Goal: Obtain resource: Download file/media

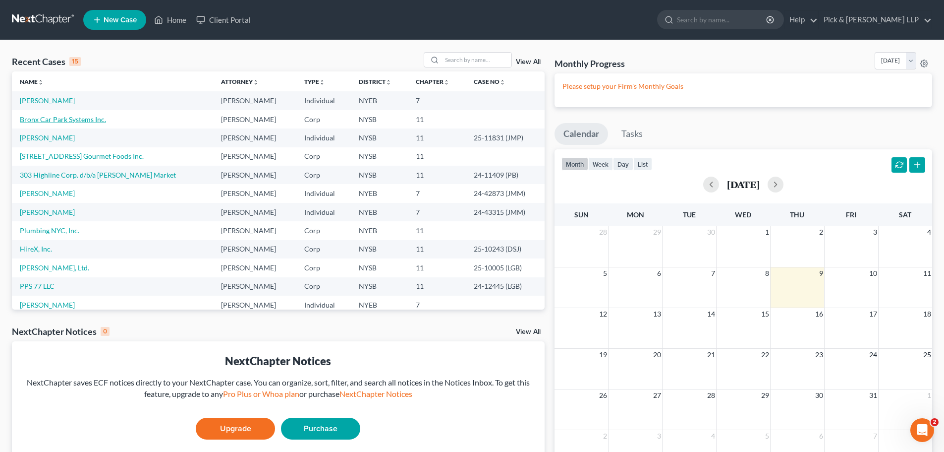
click at [33, 119] on link "Bronx Car Park Systems Inc." at bounding box center [63, 119] width 86 height 8
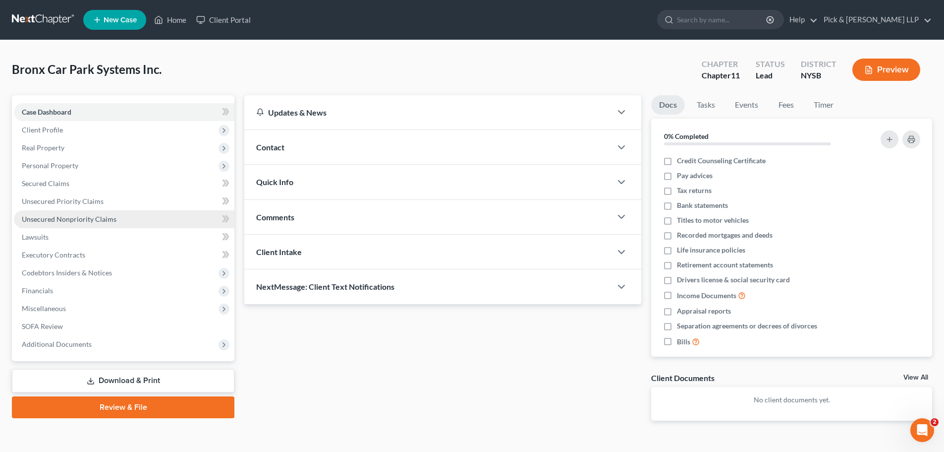
click at [69, 215] on span "Unsecured Nonpriority Claims" at bounding box center [69, 219] width 95 height 8
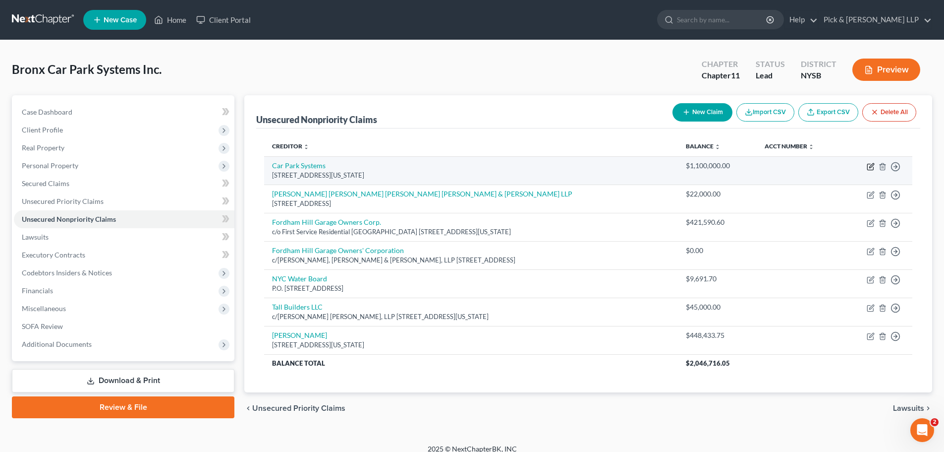
click at [870, 166] on icon "button" at bounding box center [871, 167] width 8 height 8
select select "35"
select select "11"
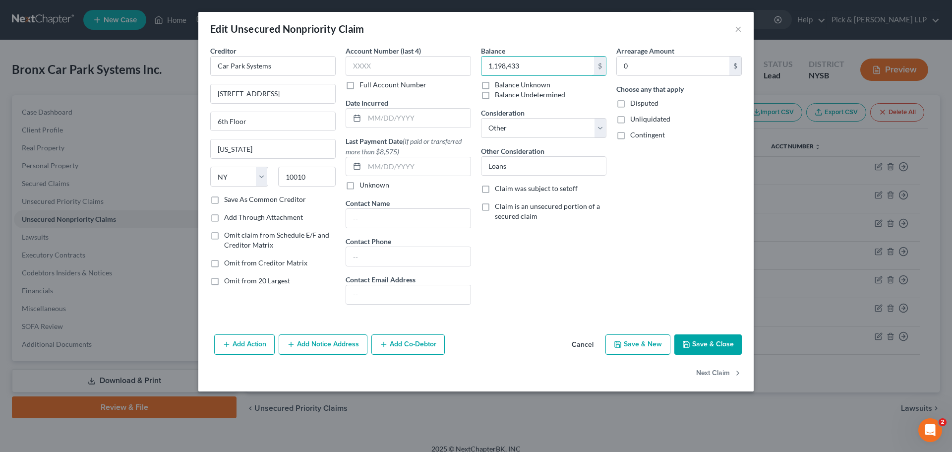
type input "1,198,433"
click at [698, 344] on button "Save & Close" at bounding box center [707, 344] width 67 height 21
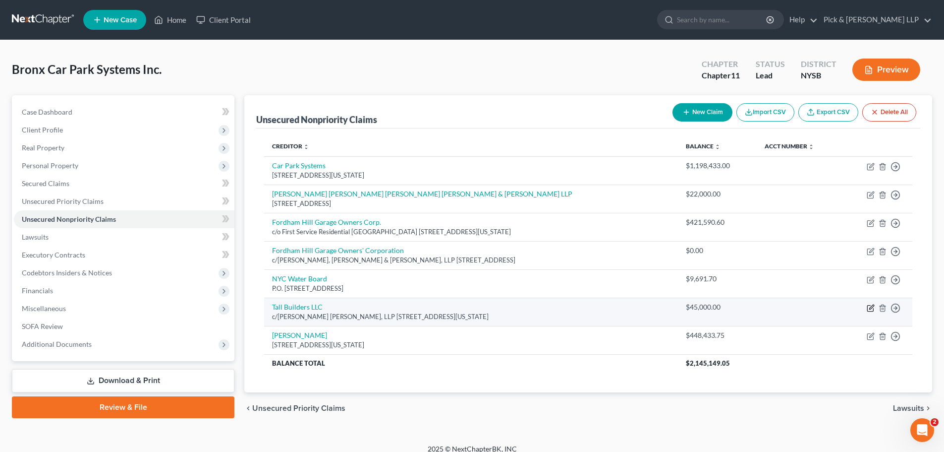
click at [869, 308] on icon "button" at bounding box center [871, 308] width 8 height 8
select select "35"
select select "11"
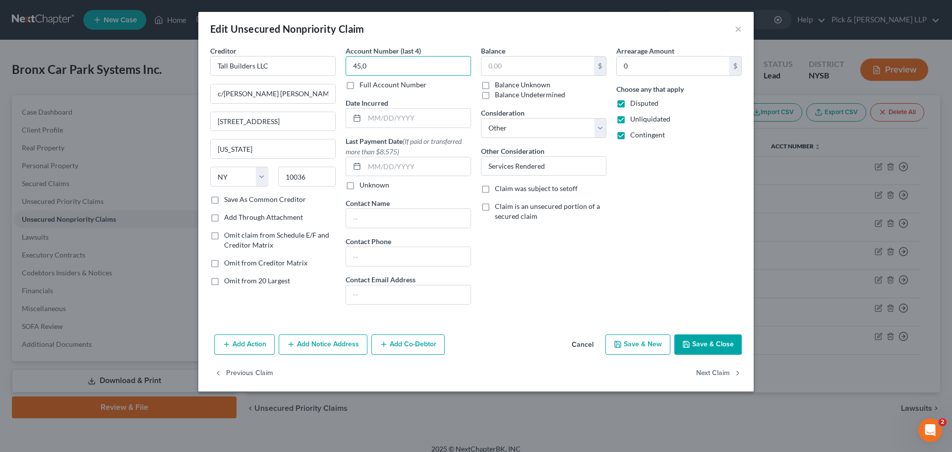
type input "45,0"
click at [397, 60] on input "45,0" at bounding box center [408, 66] width 125 height 20
drag, startPoint x: 381, startPoint y: 63, endPoint x: 317, endPoint y: 58, distance: 64.2
click at [317, 58] on div "Creditor * Tall Builders LLC c/[PERSON_NAME] [PERSON_NAME], LLP [STREET_ADDRESS…" at bounding box center [475, 179] width 541 height 267
click at [495, 70] on input "text" at bounding box center [537, 66] width 113 height 19
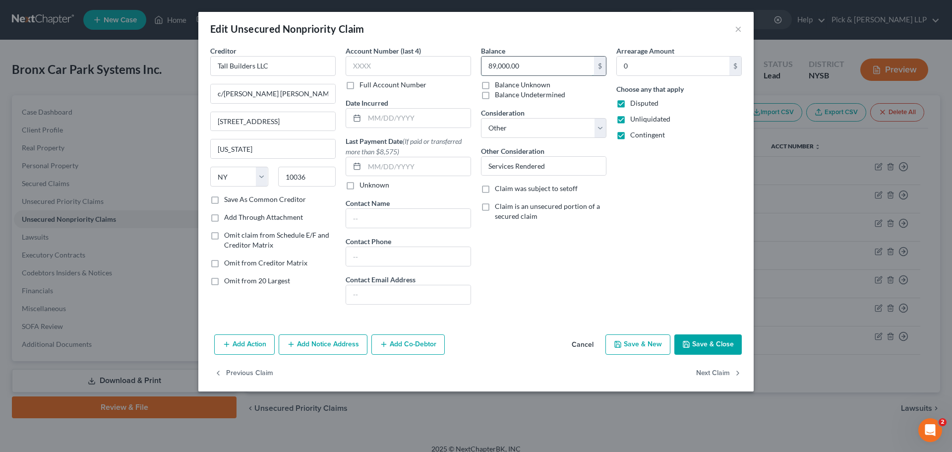
type input "89,000.00"
click at [705, 347] on button "Save & Close" at bounding box center [707, 344] width 67 height 21
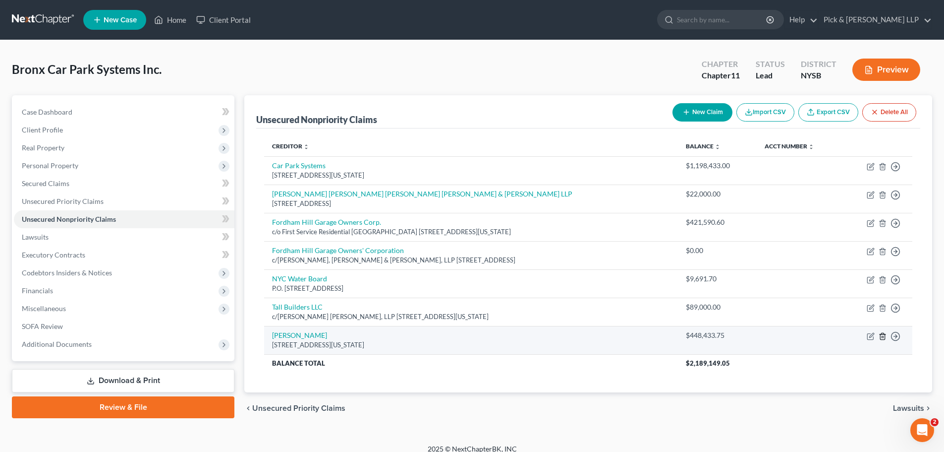
click at [884, 337] on icon "button" at bounding box center [883, 336] width 8 height 8
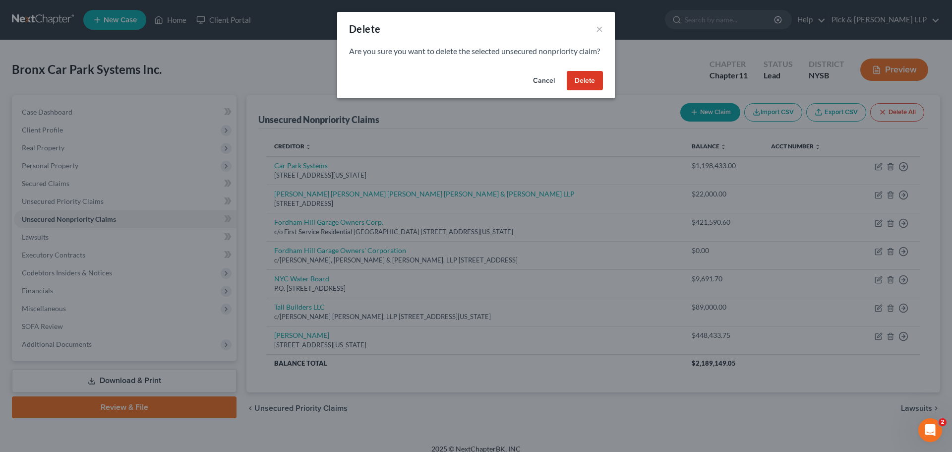
click at [583, 91] on button "Delete" at bounding box center [585, 81] width 36 height 20
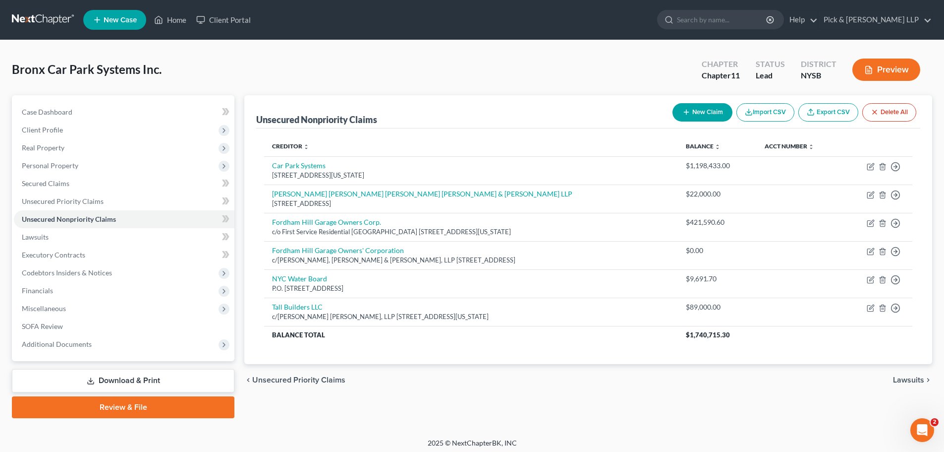
drag, startPoint x: 100, startPoint y: 384, endPoint x: 224, endPoint y: 356, distance: 126.9
click at [100, 384] on link "Download & Print" at bounding box center [123, 380] width 223 height 23
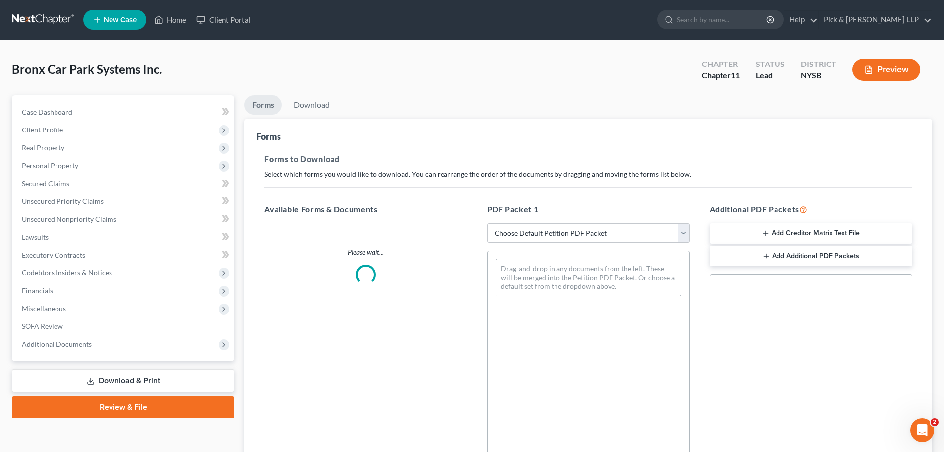
scroll to position [50, 0]
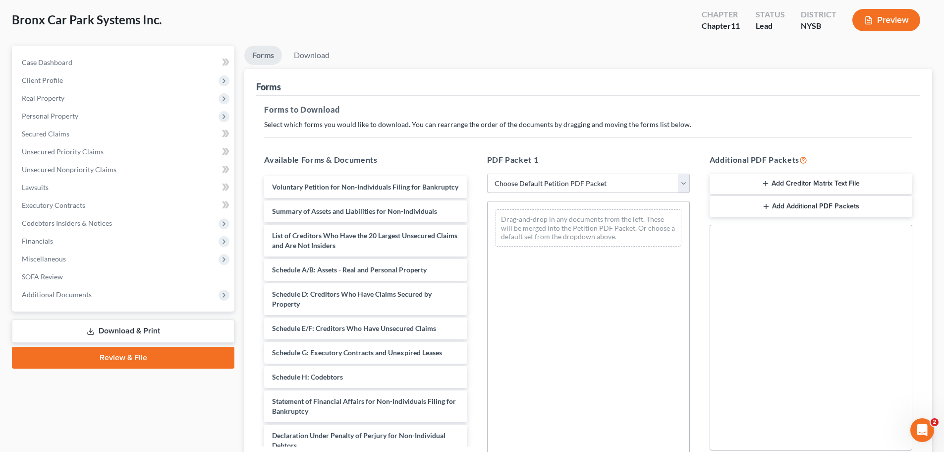
click at [623, 191] on select "Choose Default Petition PDF Packet Complete Bankruptcy Petition (all forms and …" at bounding box center [588, 184] width 203 height 20
select select "0"
click at [487, 174] on select "Choose Default Petition PDF Packet Complete Bankruptcy Petition (all forms and …" at bounding box center [588, 184] width 203 height 20
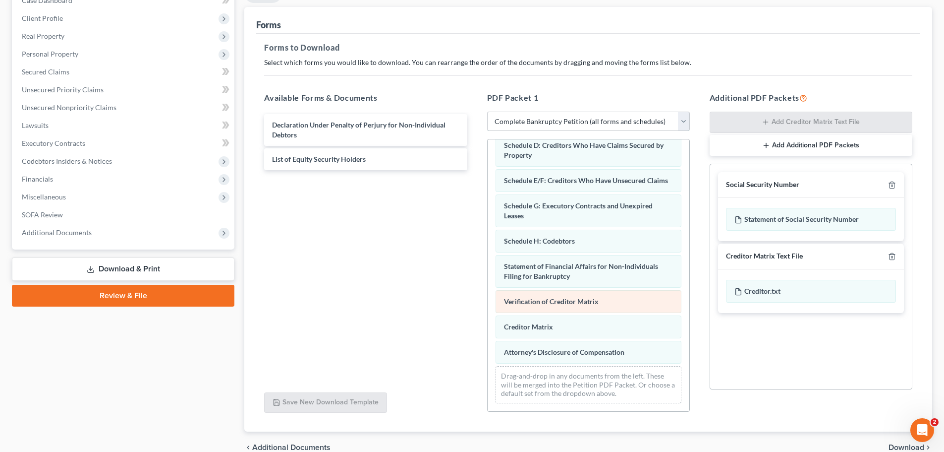
scroll to position [111, 0]
drag, startPoint x: 529, startPoint y: 354, endPoint x: 529, endPoint y: 304, distance: 50.1
click at [529, 304] on div "Attorney's Disclosure of Compensation Voluntary Petition for Non-Individuals Fi…" at bounding box center [589, 208] width 202 height 406
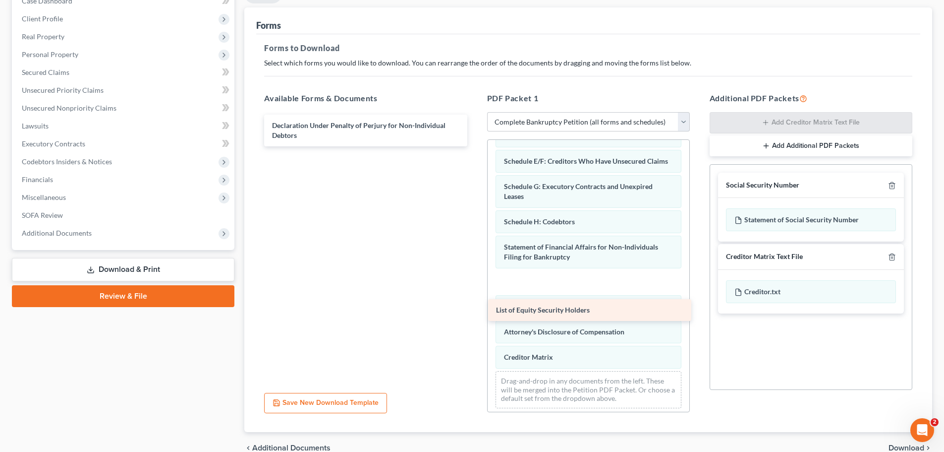
drag, startPoint x: 374, startPoint y: 157, endPoint x: 598, endPoint y: 307, distance: 269.8
click at [475, 146] on div "List of Equity Security Holders Declaration Under Penalty of Perjury for Non-In…" at bounding box center [365, 131] width 219 height 32
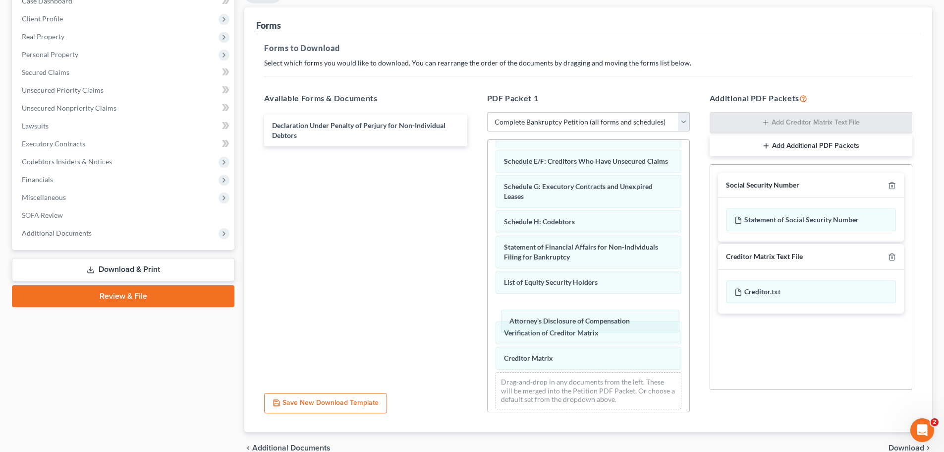
drag, startPoint x: 558, startPoint y: 357, endPoint x: 559, endPoint y: 326, distance: 30.8
click at [560, 326] on div "Attorney's Disclosure of Compensation Voluntary Petition for Non-Individuals Fi…" at bounding box center [589, 201] width 202 height 431
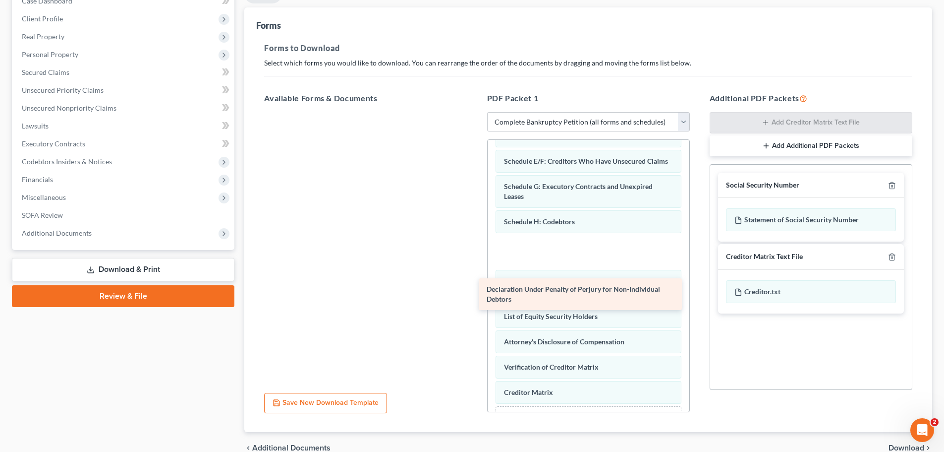
drag, startPoint x: 370, startPoint y: 132, endPoint x: 585, endPoint y: 294, distance: 270.1
click at [475, 112] on div "Declaration Under Penalty of Perjury for Non-Individual Debtors Declaration Und…" at bounding box center [365, 112] width 219 height 0
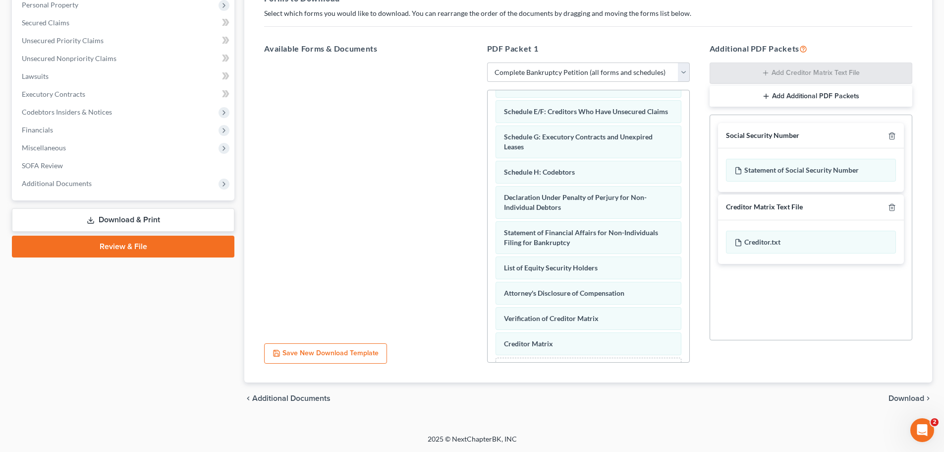
click at [907, 400] on span "Download" at bounding box center [907, 398] width 36 height 8
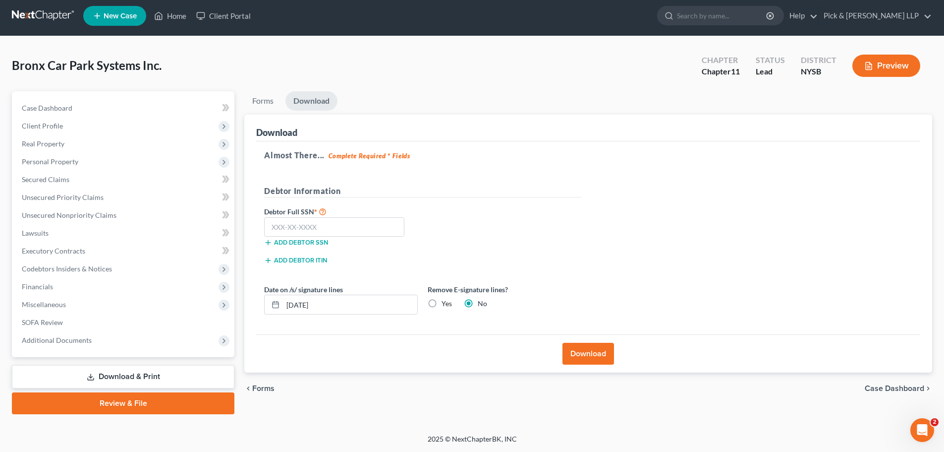
click at [152, 379] on link "Download & Print" at bounding box center [123, 376] width 223 height 23
click at [53, 116] on link "Case Dashboard" at bounding box center [124, 108] width 221 height 18
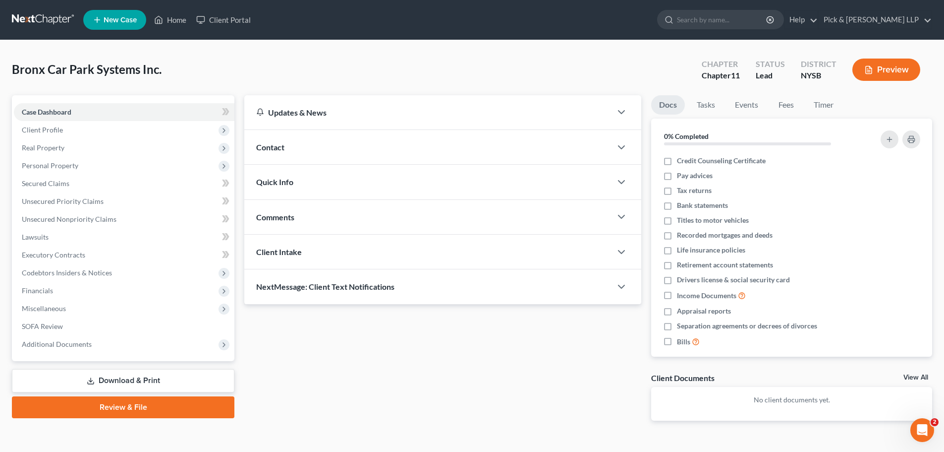
click at [108, 380] on link "Download & Print" at bounding box center [123, 380] width 223 height 23
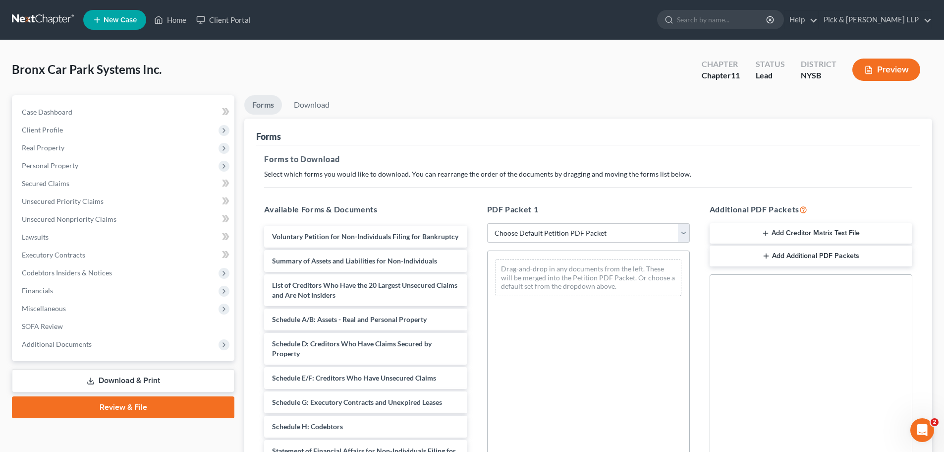
click at [630, 233] on select "Choose Default Petition PDF Packet Complete Bankruptcy Petition (all forms and …" at bounding box center [588, 233] width 203 height 20
select select "0"
click at [487, 223] on select "Choose Default Petition PDF Packet Complete Bankruptcy Petition (all forms and …" at bounding box center [588, 233] width 203 height 20
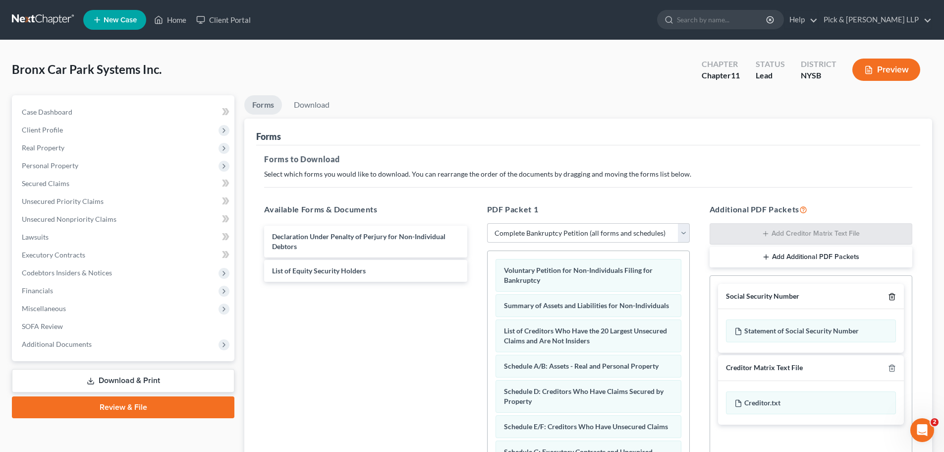
click at [894, 295] on icon "button" at bounding box center [892, 296] width 8 height 8
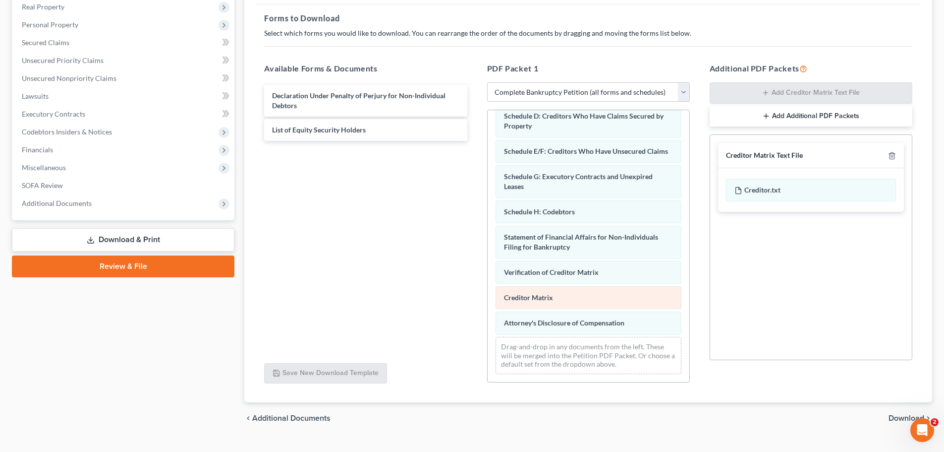
scroll to position [161, 0]
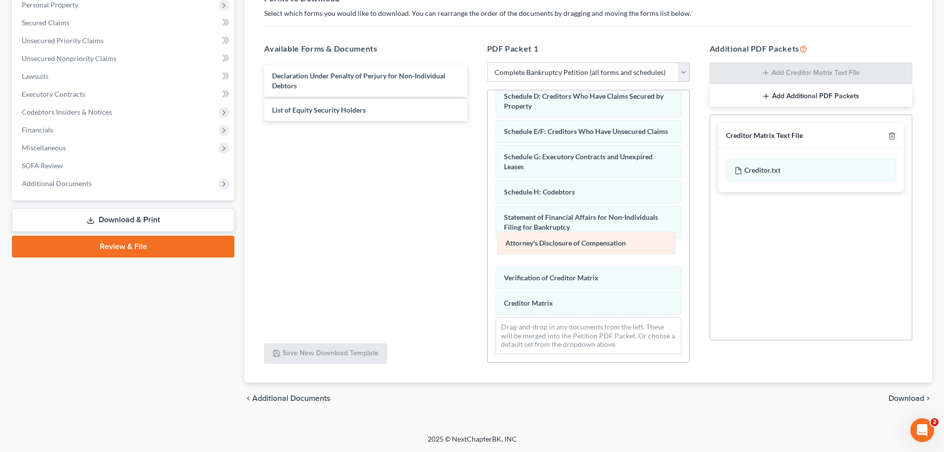
drag, startPoint x: 557, startPoint y: 304, endPoint x: 558, endPoint y: 243, distance: 60.5
click at [558, 243] on div "Attorney's Disclosure of Compensation Voluntary Petition for Non-Individuals Fi…" at bounding box center [589, 159] width 202 height 406
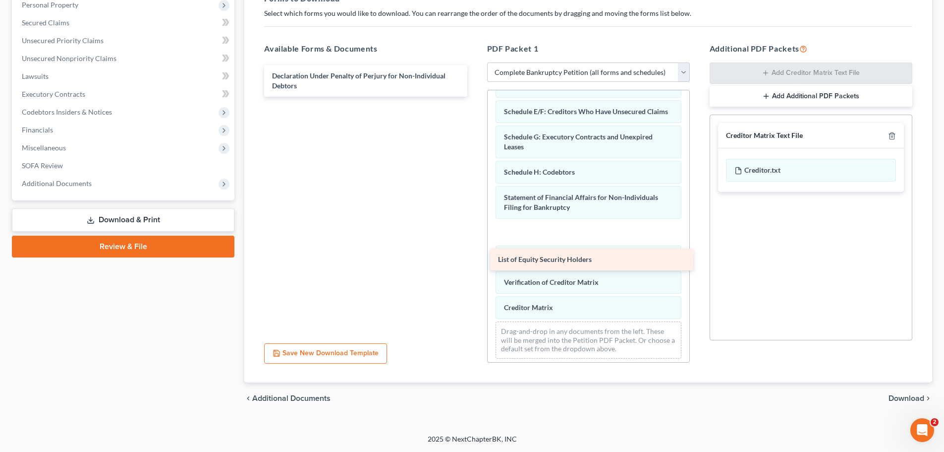
drag, startPoint x: 375, startPoint y: 112, endPoint x: 601, endPoint y: 261, distance: 270.9
click at [475, 97] on div "List of Equity Security Holders Declaration Under Penalty of Perjury for Non-In…" at bounding box center [365, 81] width 219 height 32
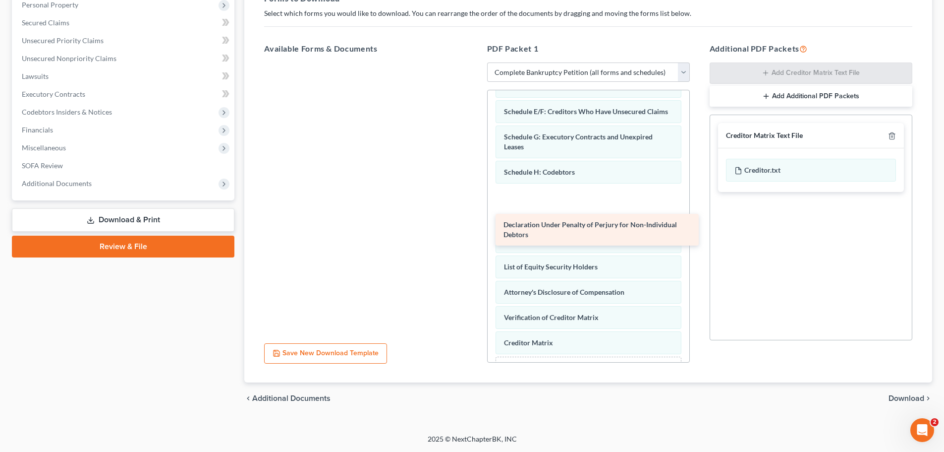
drag, startPoint x: 350, startPoint y: 84, endPoint x: 582, endPoint y: 233, distance: 275.4
click at [475, 62] on div "Declaration Under Penalty of Perjury for Non-Individual Debtors Declaration Und…" at bounding box center [365, 62] width 219 height 0
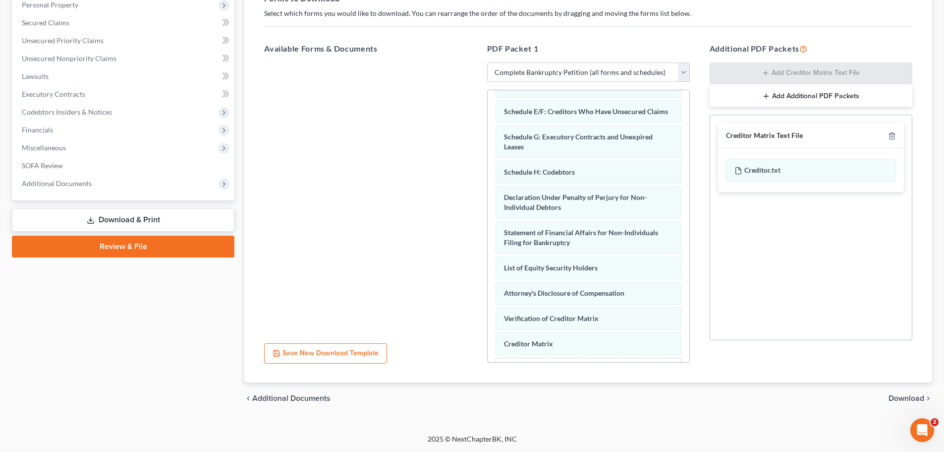
click at [899, 399] on span "Download" at bounding box center [907, 398] width 36 height 8
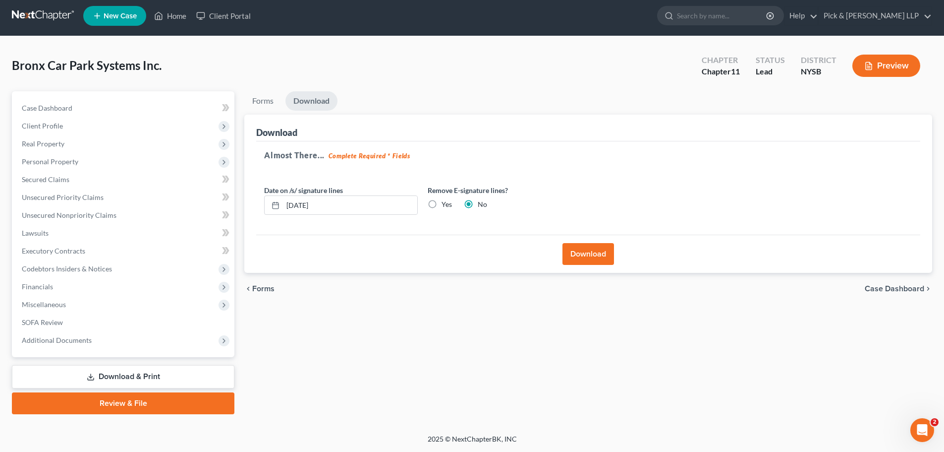
click at [592, 255] on button "Download" at bounding box center [589, 254] width 52 height 22
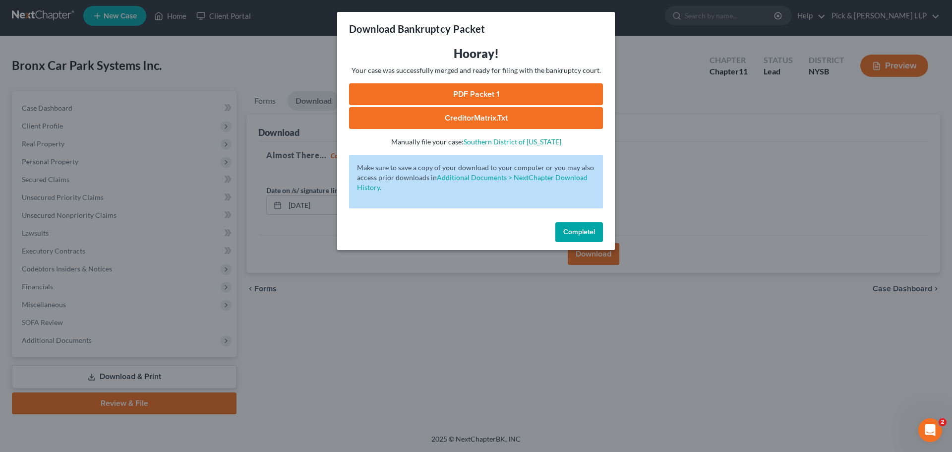
click at [448, 91] on link "PDF Packet 1" at bounding box center [476, 94] width 254 height 22
click at [524, 124] on link "CreditorMatrix.txt" at bounding box center [476, 118] width 254 height 22
click at [591, 239] on button "Complete!" at bounding box center [579, 232] width 48 height 20
